Goal: Task Accomplishment & Management: Use online tool/utility

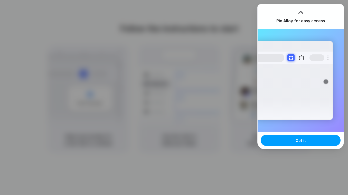
click at [310, 141] on button "Got it" at bounding box center [301, 140] width 80 height 11
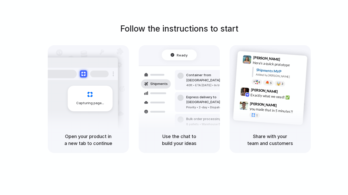
click at [314, 25] on div "Follow the instructions to start Capturing page Open your product in a new tab …" at bounding box center [179, 88] width 348 height 131
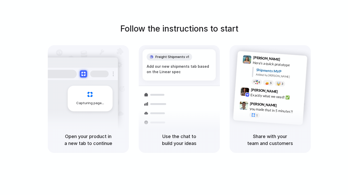
click at [216, 18] on div "Follow the instructions to start Capturing page Open your product in a new tab …" at bounding box center [179, 103] width 359 height 206
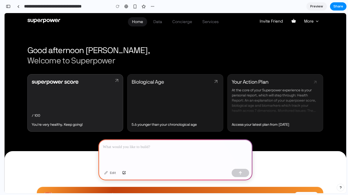
click at [83, 90] on div "/ 100 You're very healthy. Keep going!" at bounding box center [76, 103] width 96 height 58
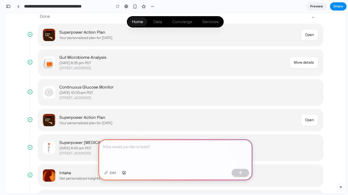
scroll to position [193, 0]
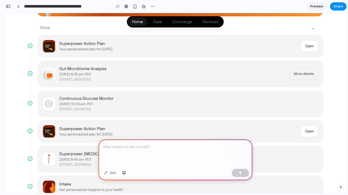
click at [301, 74] on button "More details" at bounding box center [304, 74] width 29 height 12
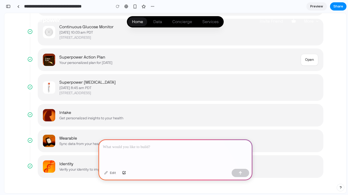
scroll to position [285, 0]
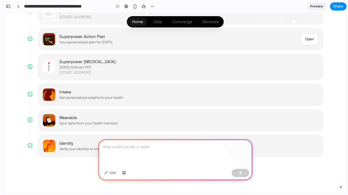
click at [166, 145] on p at bounding box center [175, 147] width 145 height 6
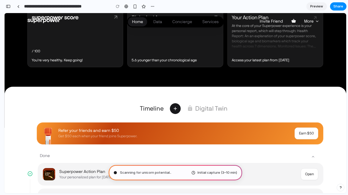
scroll to position [68, 0]
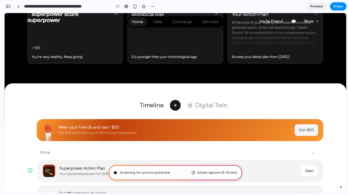
click at [312, 131] on button "Earn $50" at bounding box center [307, 130] width 24 height 12
click at [311, 172] on button "Open" at bounding box center [309, 171] width 17 height 12
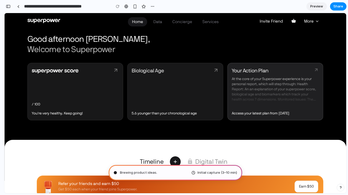
scroll to position [2, 0]
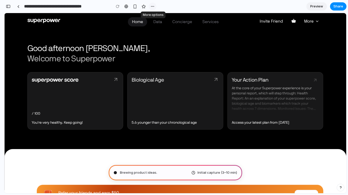
click at [152, 7] on div "button" at bounding box center [153, 6] width 4 height 4
click at [152, 7] on div "Duplicate Delete" at bounding box center [174, 97] width 348 height 195
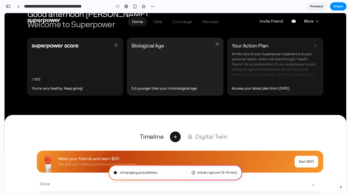
scroll to position [0, 0]
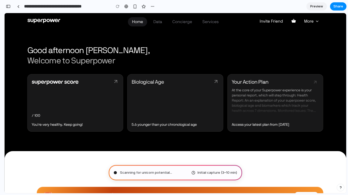
type input "**********"
click at [222, 172] on span "Initial capture (3–10 min)" at bounding box center [218, 172] width 40 height 5
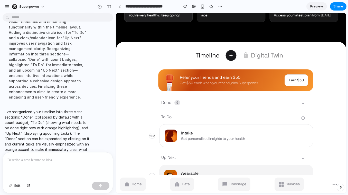
scroll to position [158, 0]
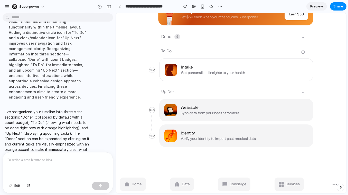
click at [181, 90] on div "Up Next" at bounding box center [168, 92] width 39 height 10
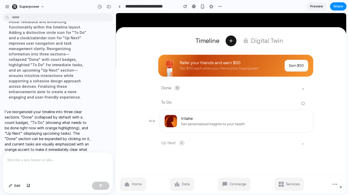
scroll to position [107, 0]
click at [303, 90] on icon at bounding box center [303, 89] width 4 height 4
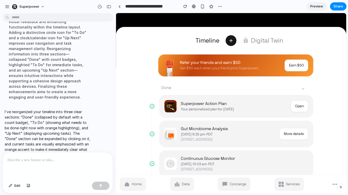
click at [303, 90] on icon at bounding box center [303, 89] width 4 height 4
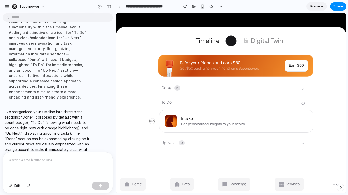
click at [300, 145] on button "Up Next 0" at bounding box center [231, 144] width 165 height 12
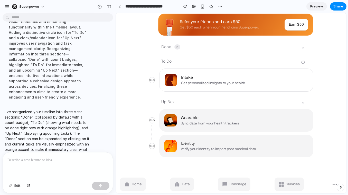
scroll to position [151, 0]
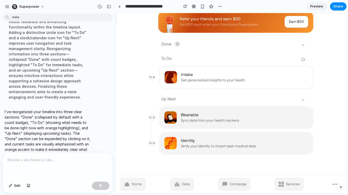
click at [183, 180] on link "Data" at bounding box center [182, 184] width 24 height 13
click at [243, 184] on span "Concierge" at bounding box center [238, 184] width 17 height 5
click at [289, 182] on span "Services" at bounding box center [293, 184] width 14 height 5
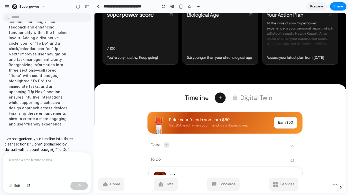
scroll to position [72, 0]
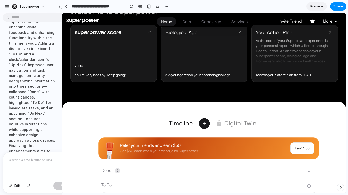
drag, startPoint x: 115, startPoint y: 126, endPoint x: 62, endPoint y: 130, distance: 52.8
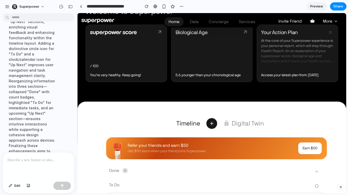
scroll to position [0, 0]
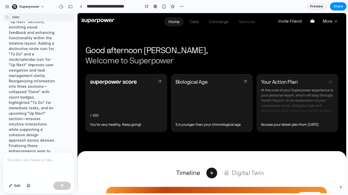
click at [247, 25] on link "Services" at bounding box center [247, 21] width 24 height 9
click at [246, 22] on span "Services" at bounding box center [247, 22] width 16 height 4
click at [58, 161] on p at bounding box center [38, 160] width 62 height 6
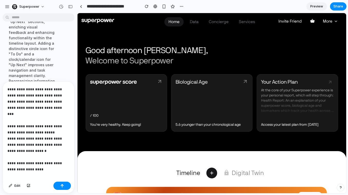
click at [57, 145] on p "**********" at bounding box center [38, 126] width 62 height 80
click at [43, 169] on p "**********" at bounding box center [38, 129] width 62 height 86
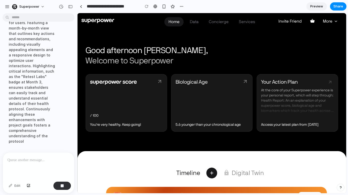
scroll to position [294, 0]
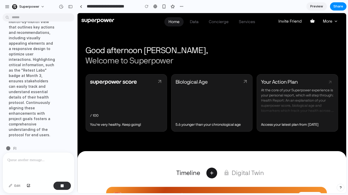
click at [70, 120] on div "Lets redo the timeline to hide things I've already done & make it more clear 1)…" at bounding box center [37, 83] width 74 height 137
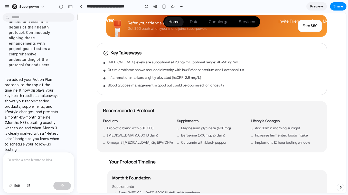
scroll to position [168, 0]
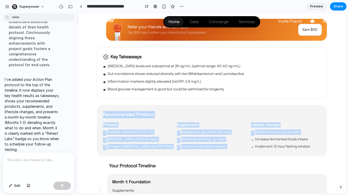
drag, startPoint x: 103, startPoint y: 112, endPoint x: 251, endPoint y: 138, distance: 150.6
click at [251, 138] on div "Recommended Protocol Products → Probiotic blend with 50B CFU → [MEDICAL_DATA] (…" at bounding box center [212, 130] width 230 height 51
click at [251, 138] on span "→" at bounding box center [252, 140] width 3 height 5
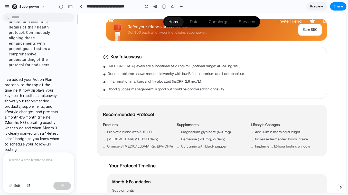
click at [39, 163] on p at bounding box center [38, 160] width 62 height 6
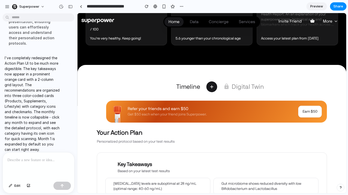
scroll to position [210, 0]
